Goal: Use online tool/utility: Utilize a website feature to perform a specific function

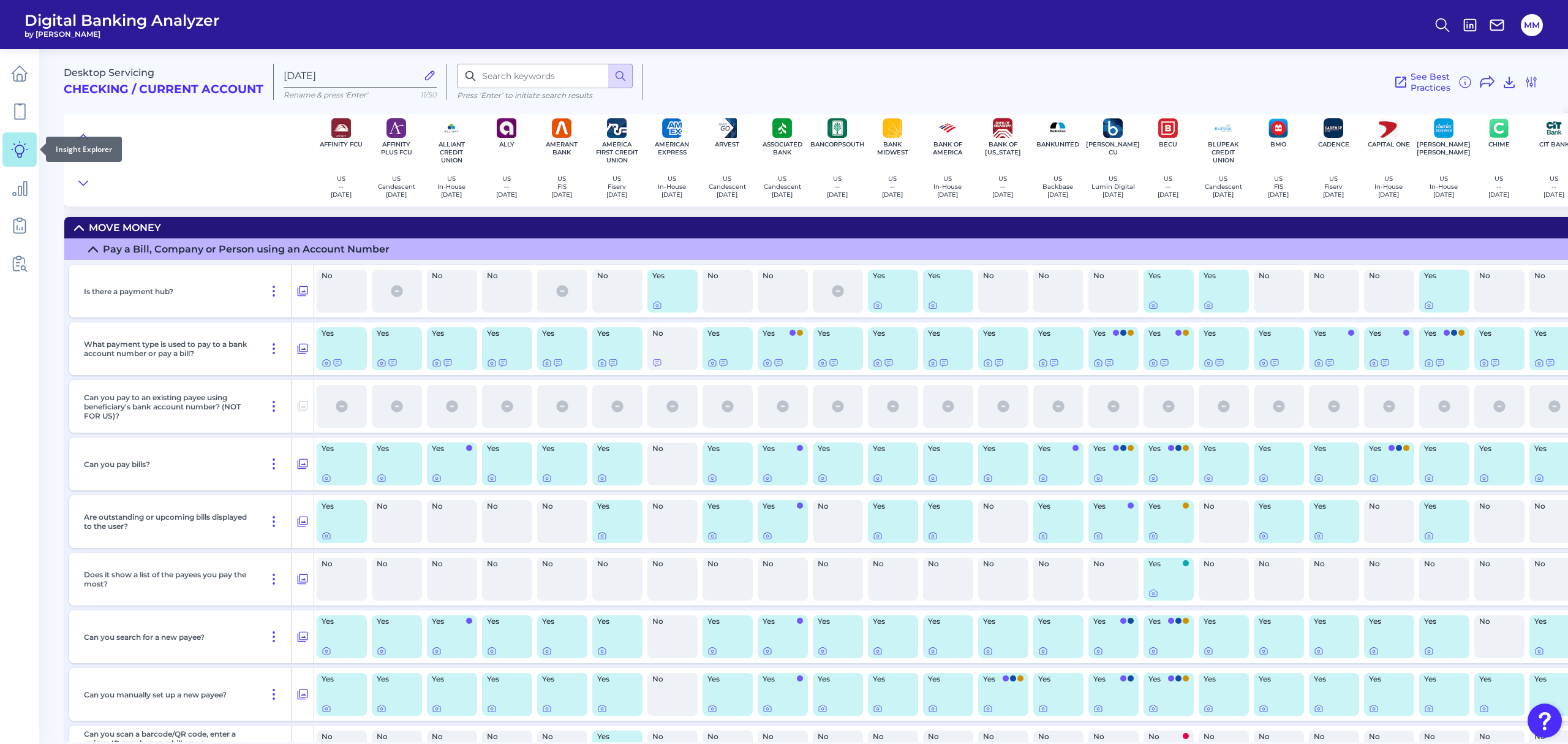
click at [20, 150] on icon at bounding box center [19, 150] width 17 height 17
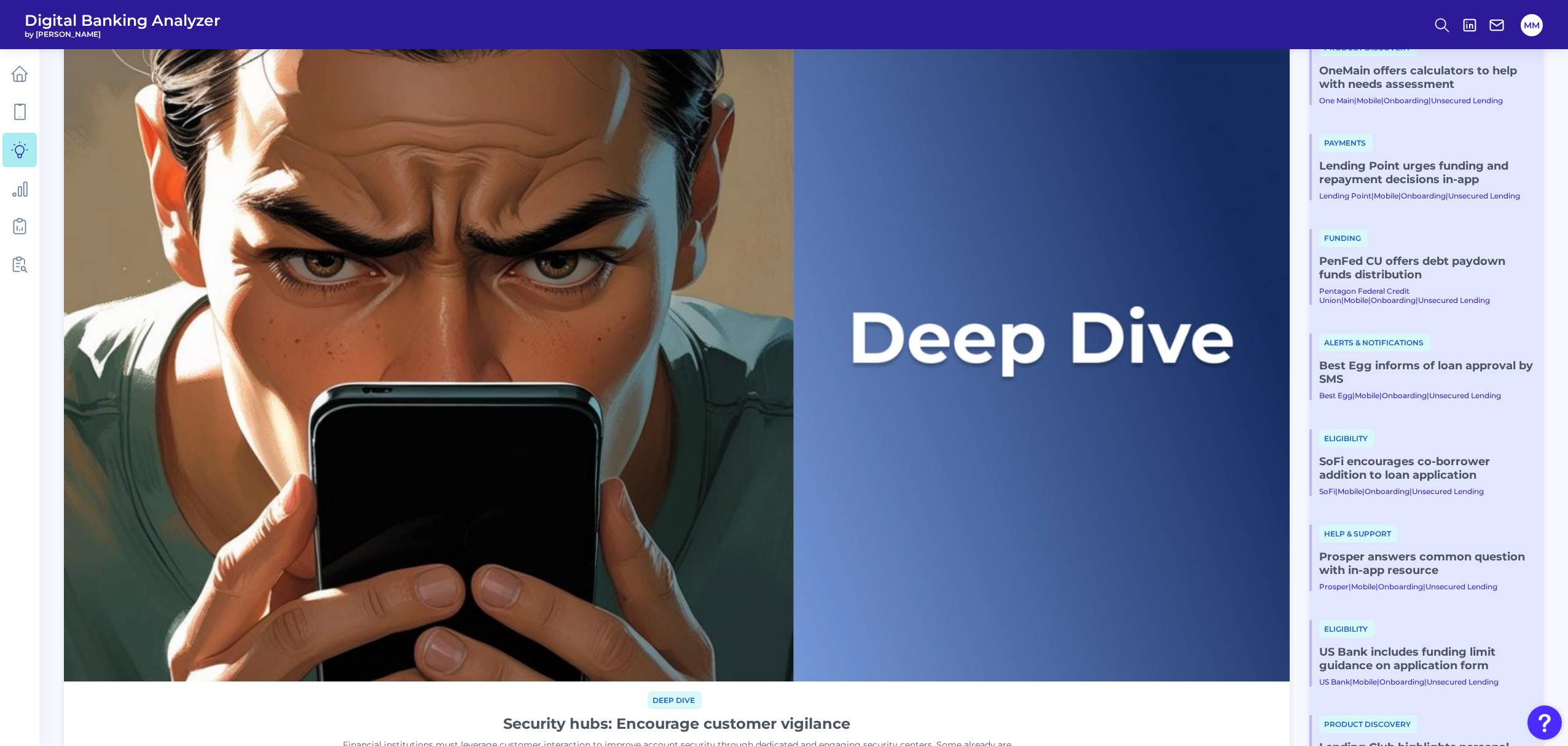
scroll to position [101, 0]
click at [1378, 271] on link "PenFed CU offers debt paydown funds distribution" at bounding box center [1426, 268] width 214 height 27
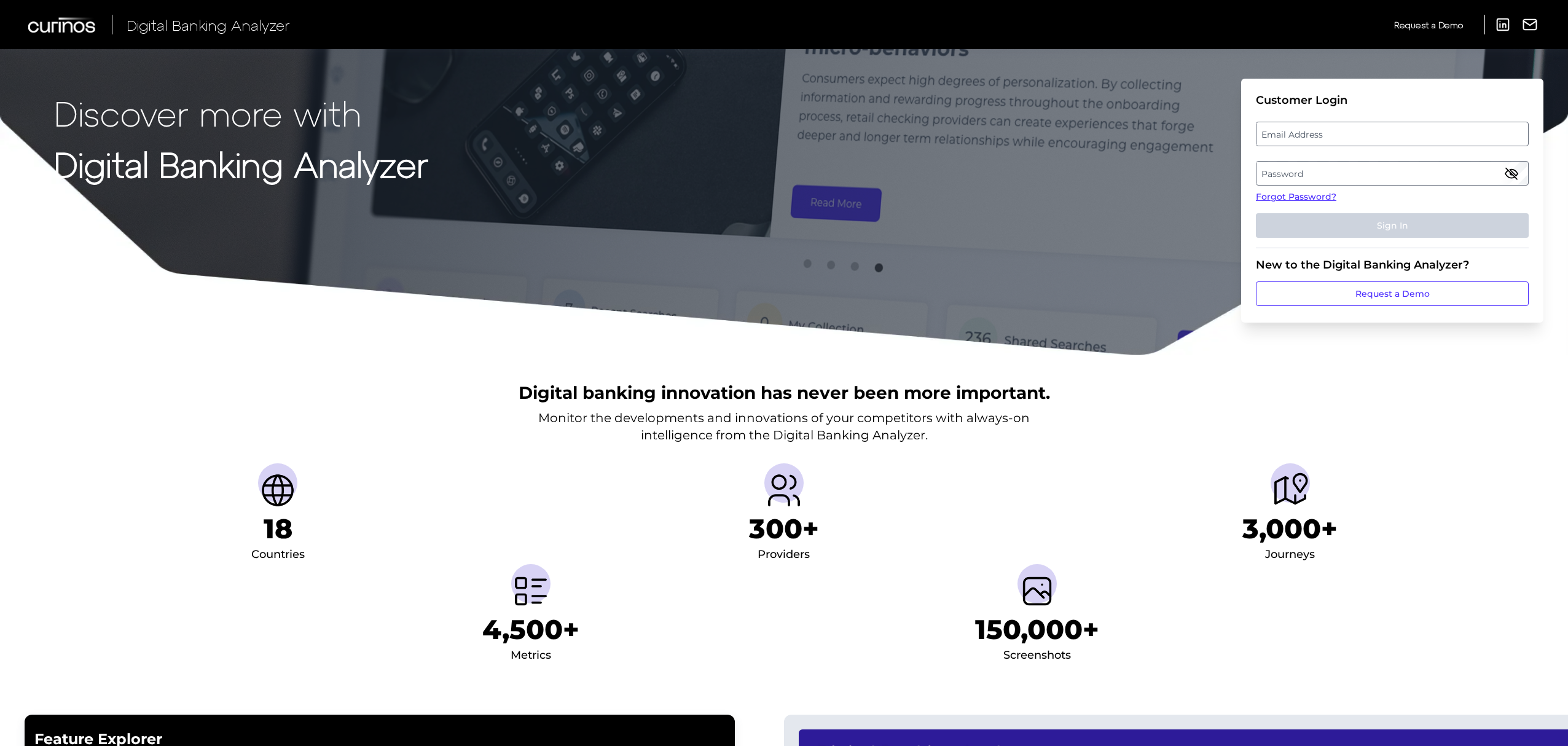
click at [1316, 140] on label "Email Address" at bounding box center [1391, 134] width 271 height 22
click at [1316, 140] on input "email" at bounding box center [1392, 133] width 273 height 24
click at [1316, 137] on input "Email Address" at bounding box center [1392, 133] width 273 height 24
type input "michael.mccaw@curinos.com"
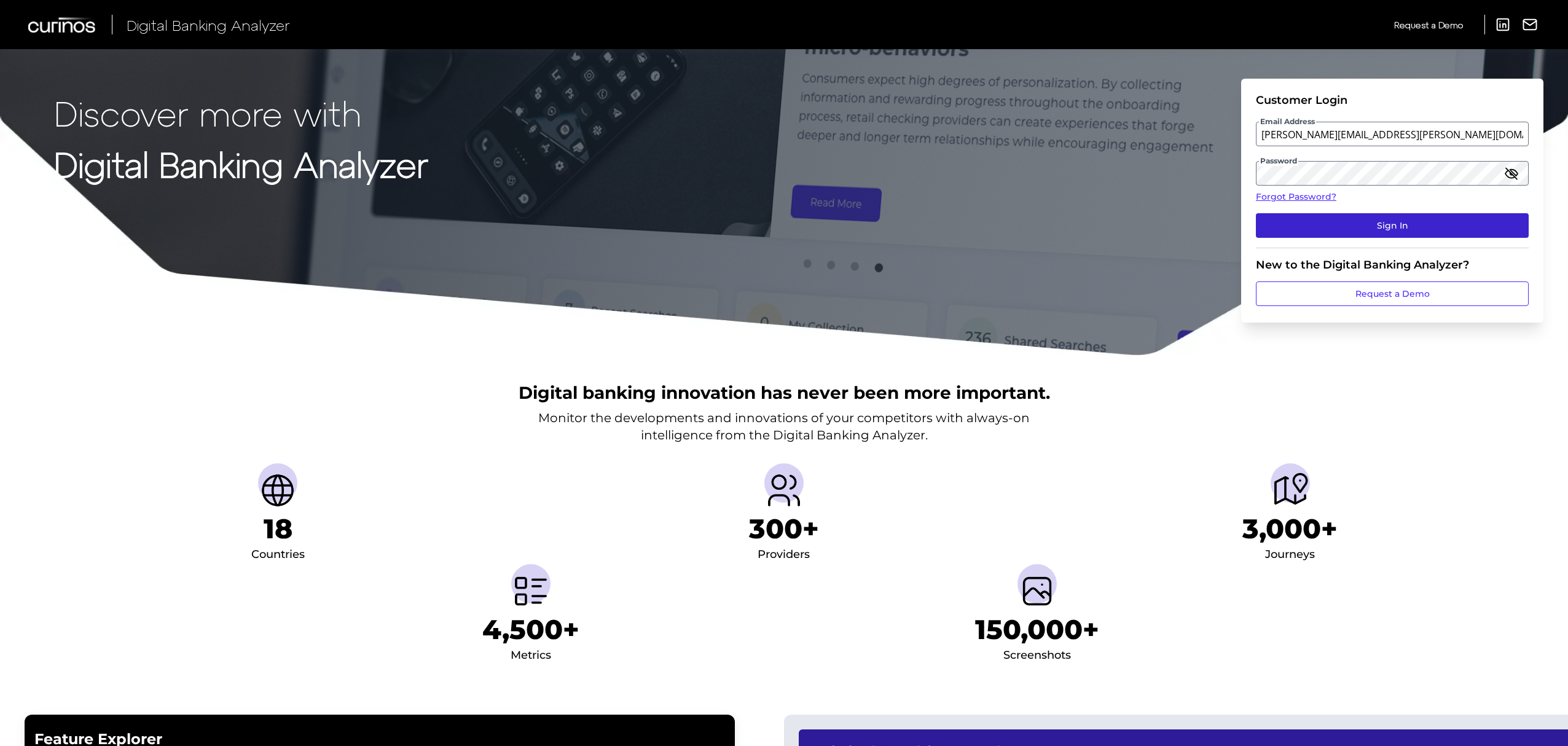
click at [1391, 221] on button "Sign In" at bounding box center [1392, 225] width 273 height 24
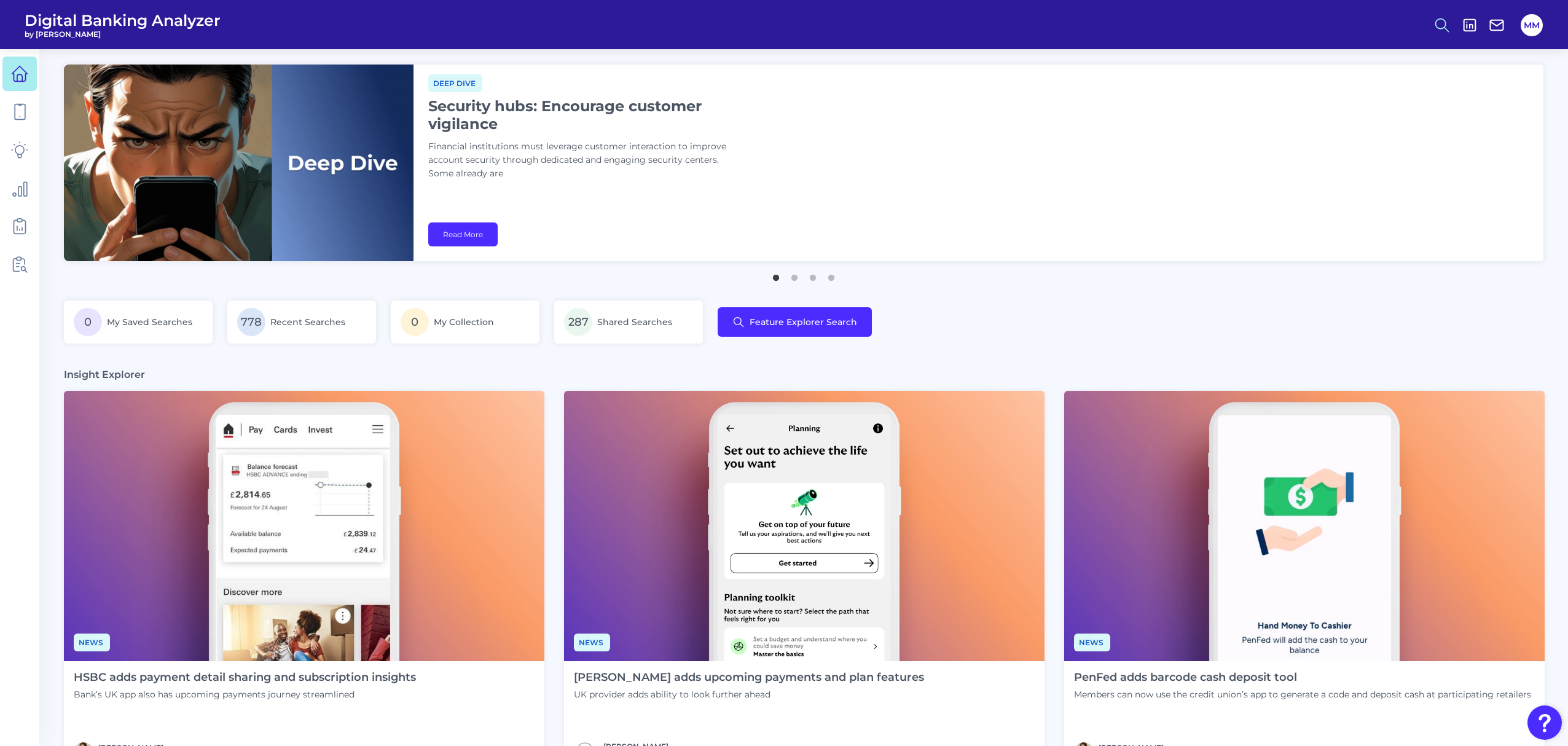
click at [1438, 20] on icon at bounding box center [1442, 25] width 17 height 17
click at [1396, 89] on button "Feature Explorer Search" at bounding box center [1381, 89] width 148 height 30
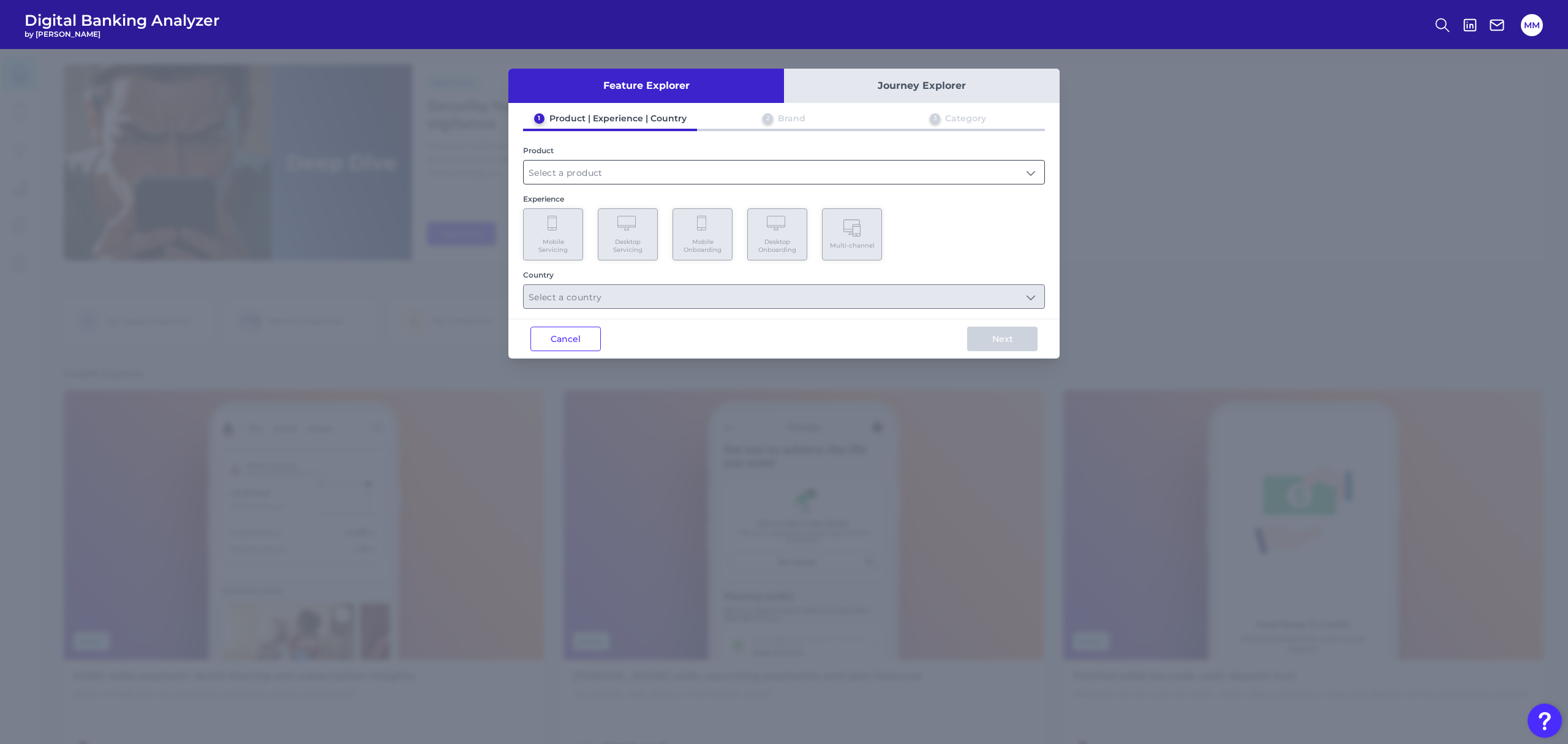
click at [916, 172] on input "text" at bounding box center [784, 172] width 520 height 24
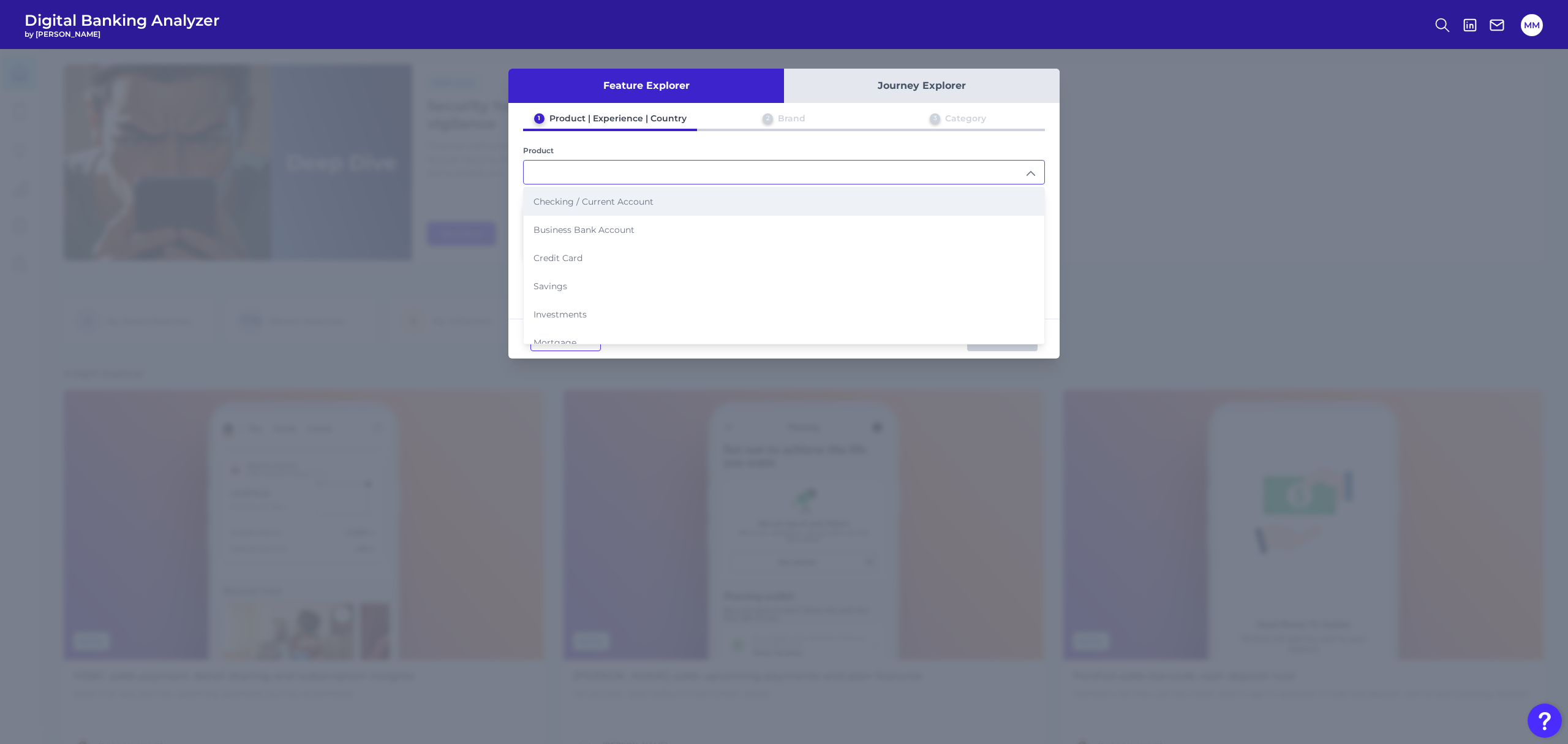
click at [810, 198] on li "Checking / Current Account" at bounding box center [784, 202] width 520 height 29
type input "Checking / Current Account"
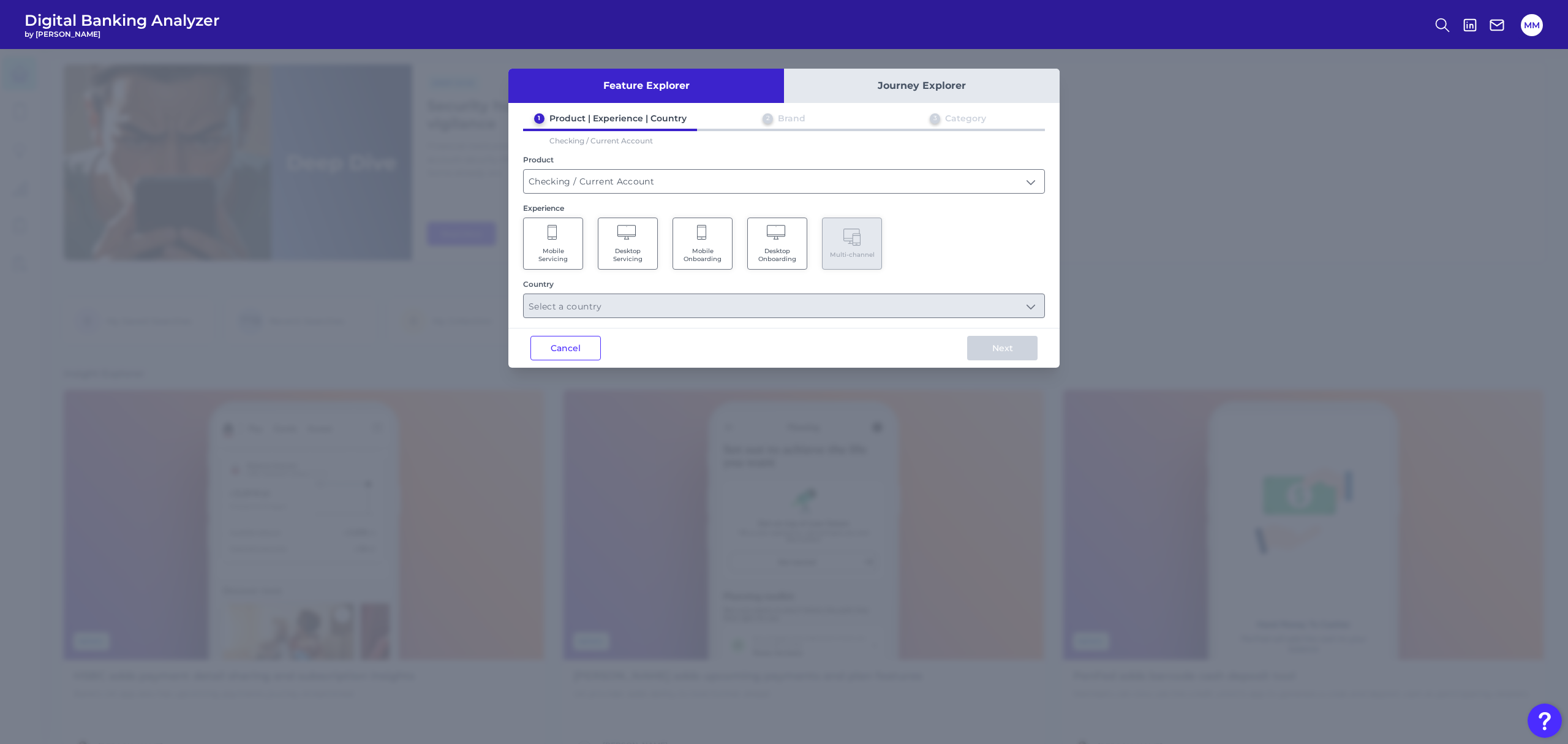
click at [557, 247] on span "Mobile Servicing" at bounding box center [552, 255] width 46 height 16
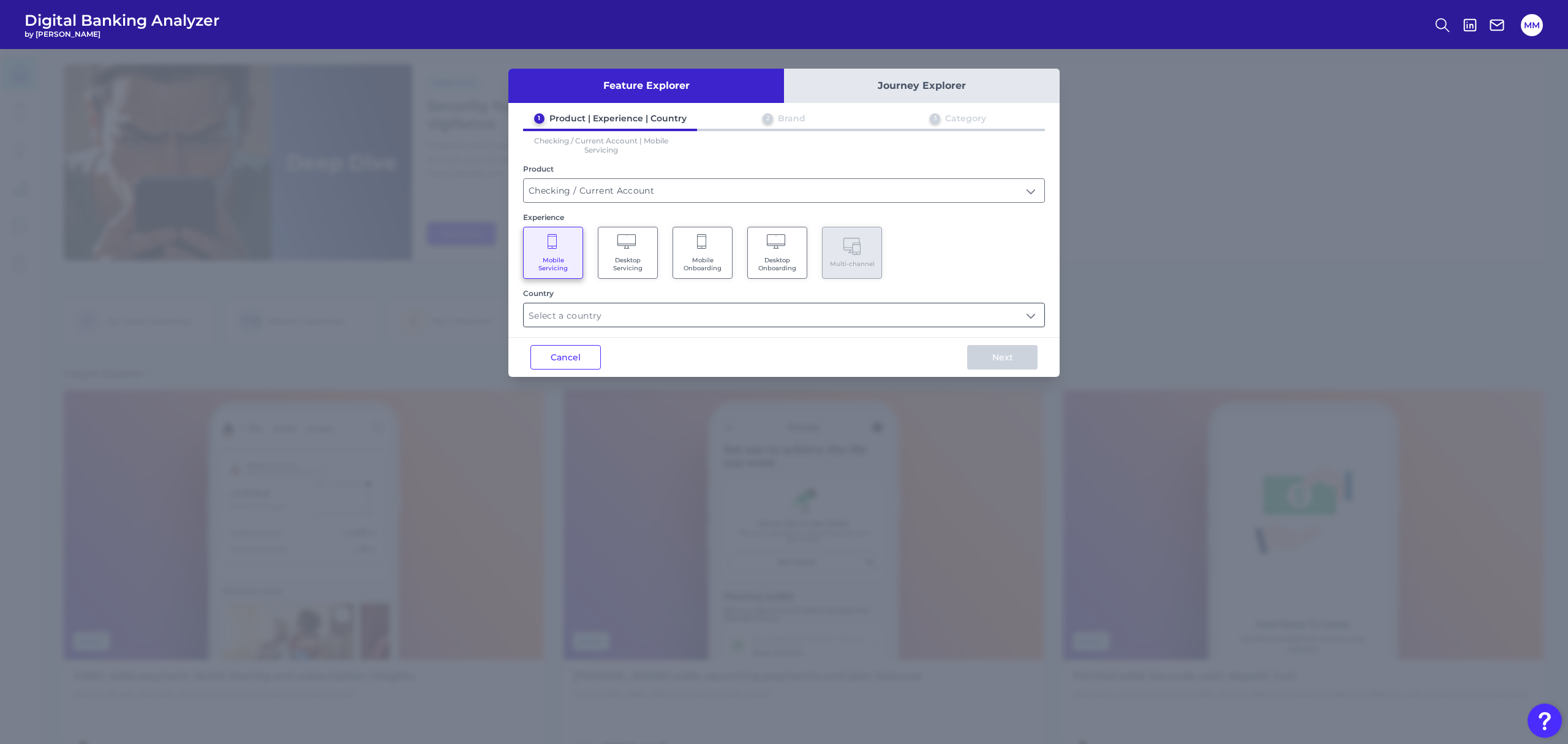
click at [669, 316] on input "text" at bounding box center [784, 315] width 520 height 24
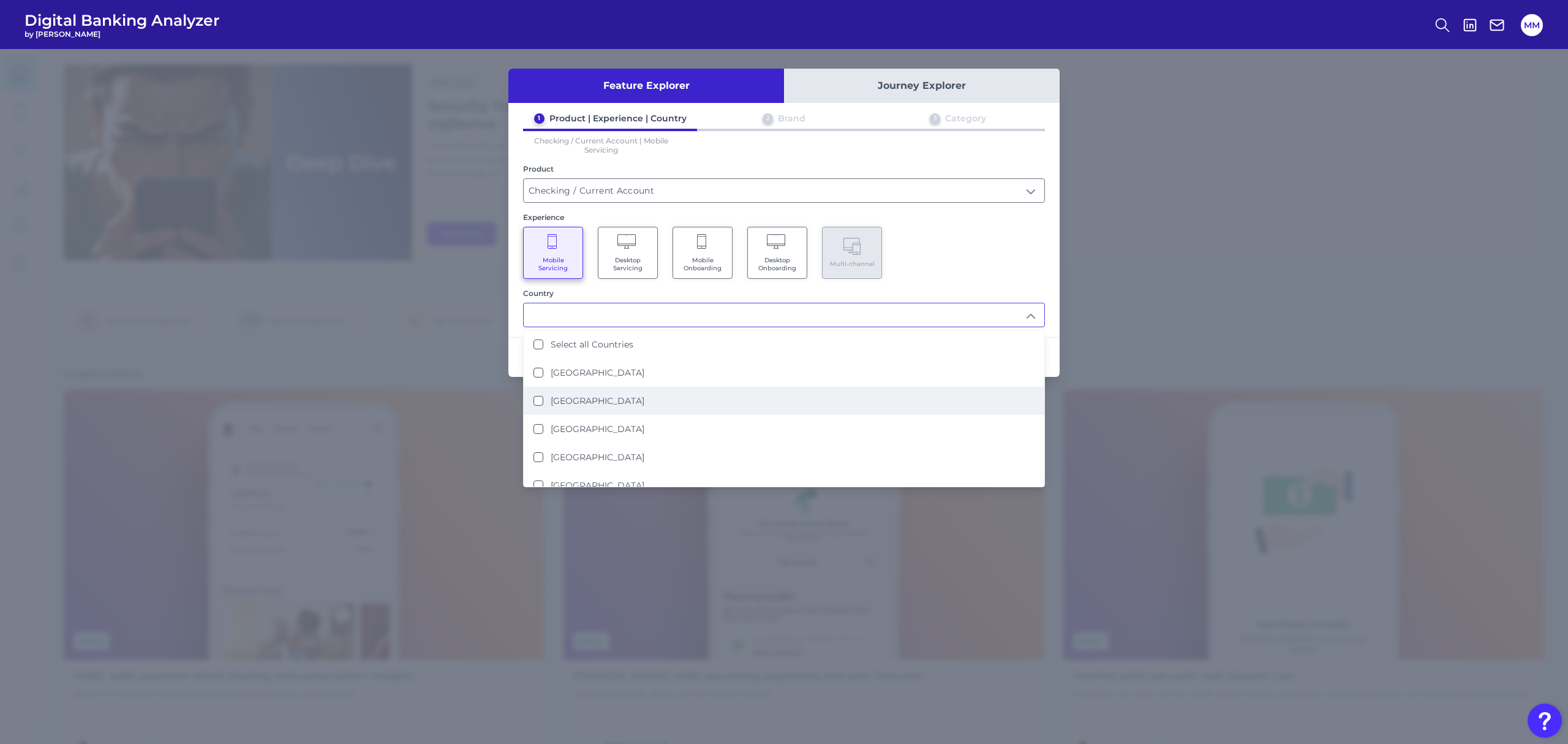
click at [589, 399] on label "[GEOGRAPHIC_DATA]" at bounding box center [597, 400] width 93 height 11
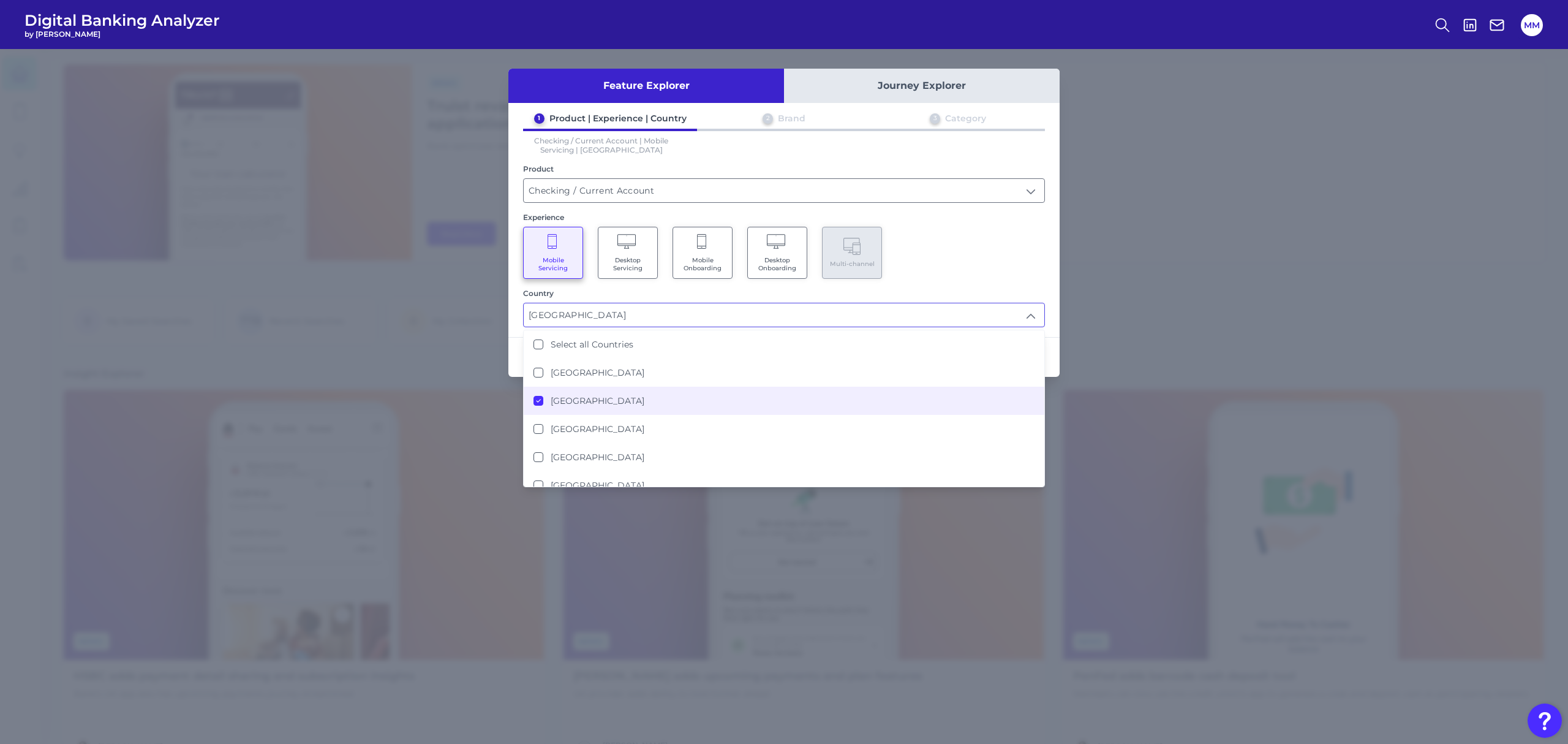
type input "[GEOGRAPHIC_DATA]"
click at [941, 268] on div "Mobile Servicing Desktop Servicing Mobile Onboarding Desktop Onboarding Multi-c…" at bounding box center [784, 253] width 522 height 52
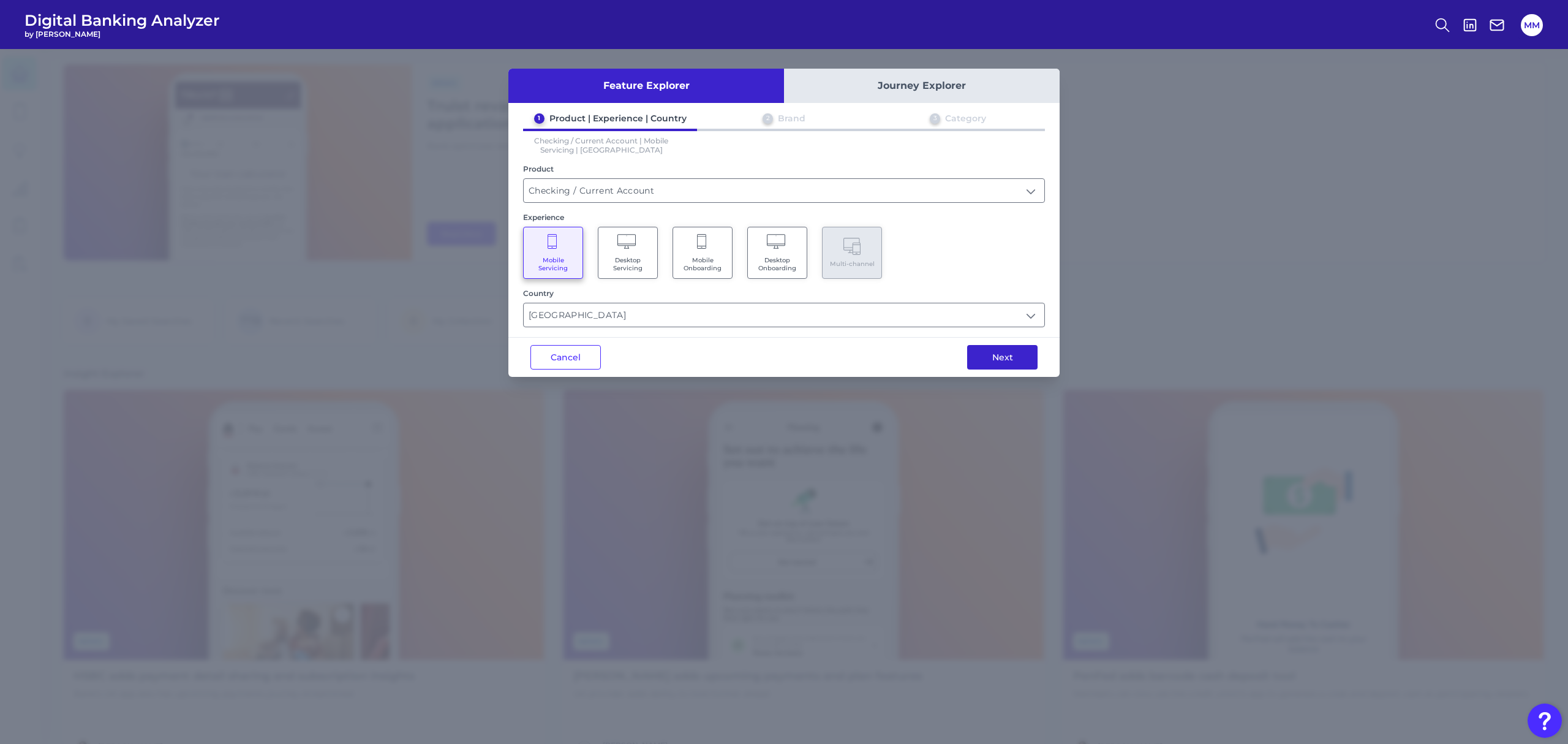
click at [1000, 356] on button "Next" at bounding box center [1003, 356] width 71 height 24
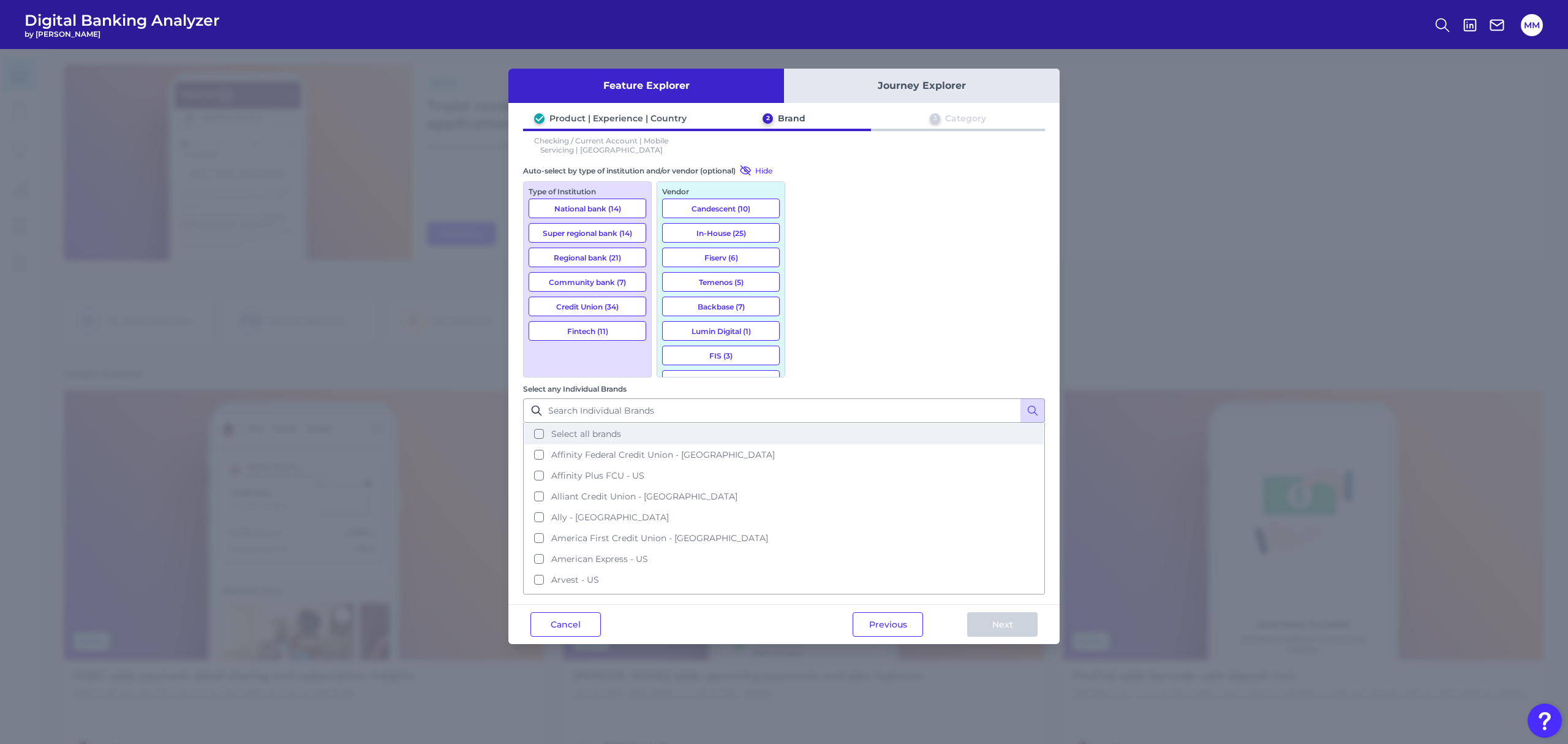
click at [809, 424] on button "Select all brands" at bounding box center [784, 434] width 520 height 21
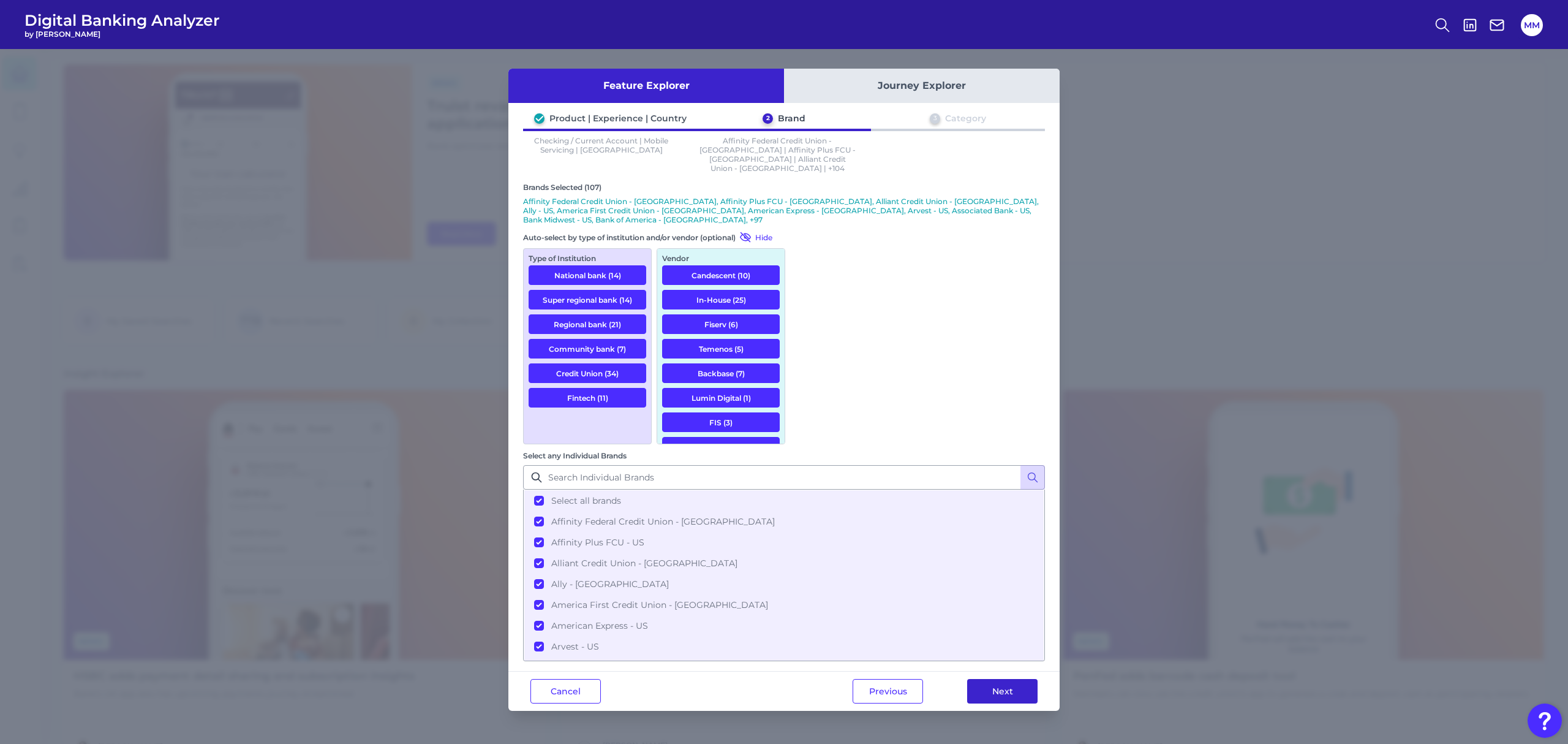
click at [995, 678] on button "Next" at bounding box center [1003, 690] width 71 height 24
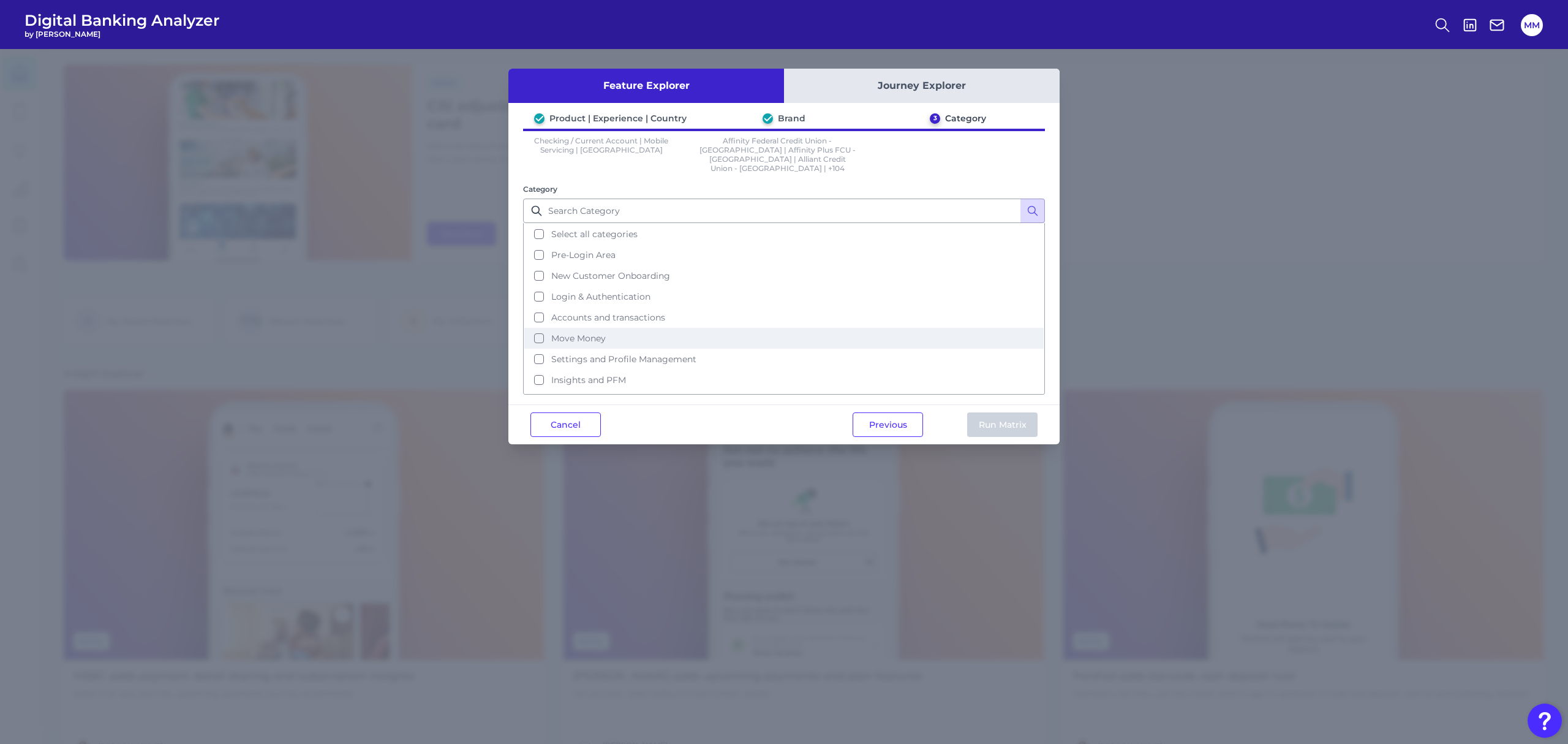
click at [540, 328] on button "Move Money" at bounding box center [784, 338] width 520 height 21
click at [1000, 418] on button "Run Matrix" at bounding box center [1003, 424] width 71 height 24
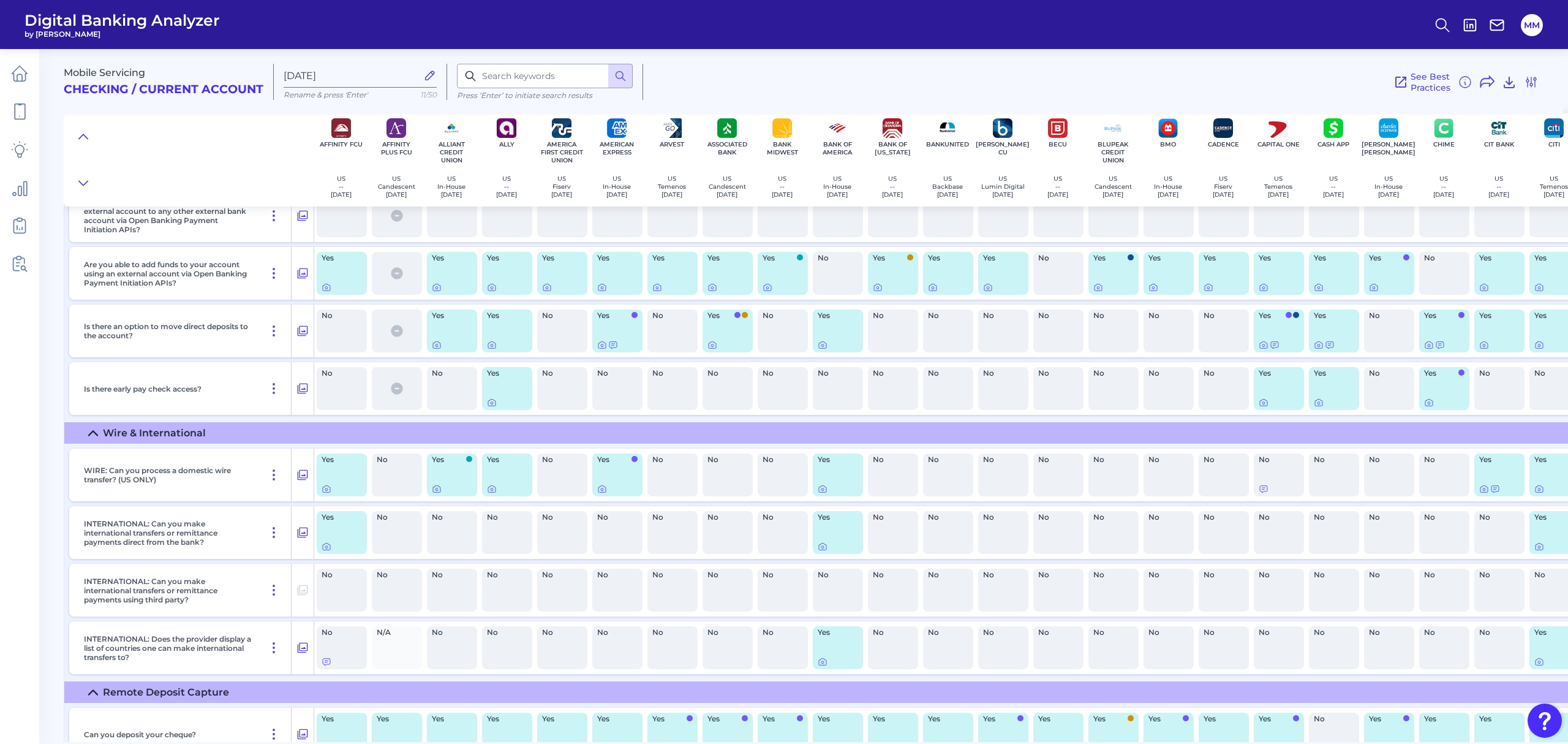
scroll to position [3445, 0]
